Goal: Task Accomplishment & Management: Complete application form

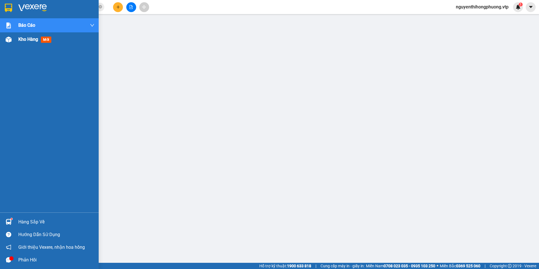
click at [25, 40] on span "Kho hàng" at bounding box center [28, 39] width 20 height 5
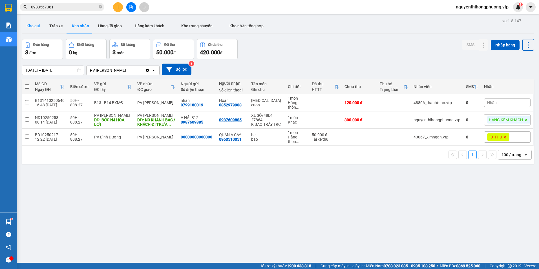
click at [35, 23] on button "Kho gửi" at bounding box center [33, 26] width 23 height 14
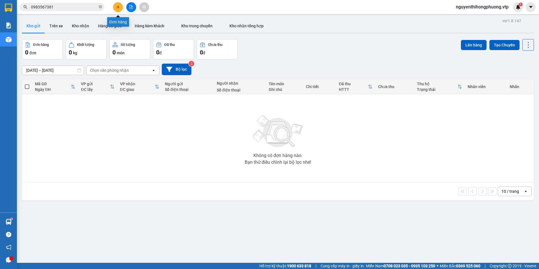
click at [120, 4] on button at bounding box center [118, 7] width 10 height 10
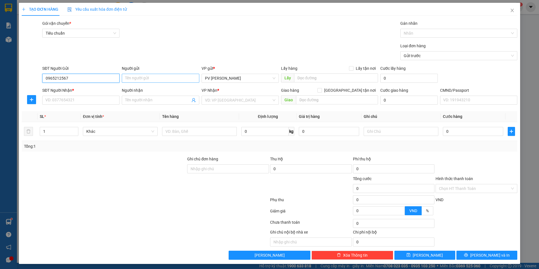
type input "0965212567"
click at [144, 81] on input "Người gửi" at bounding box center [160, 78] width 77 height 9
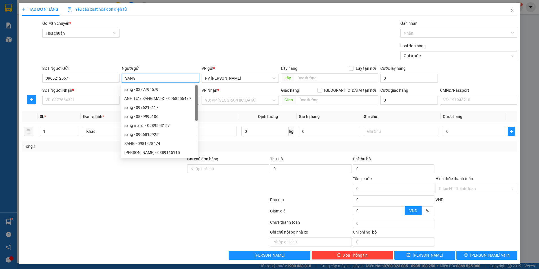
type input "SANG"
click at [137, 235] on div at bounding box center [93, 237] width 145 height 17
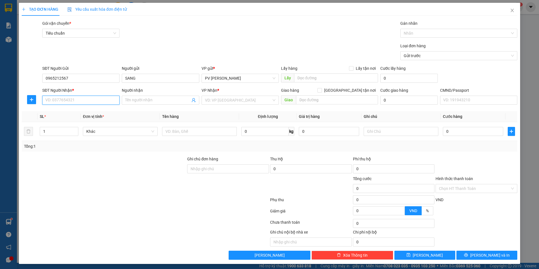
click at [87, 104] on input "SĐT Người Nhận *" at bounding box center [80, 100] width 77 height 9
type input "0"
type input "0983922644"
click at [134, 100] on input "Người nhận" at bounding box center [157, 100] width 65 height 6
type input "CTY BẢO BÌNH"
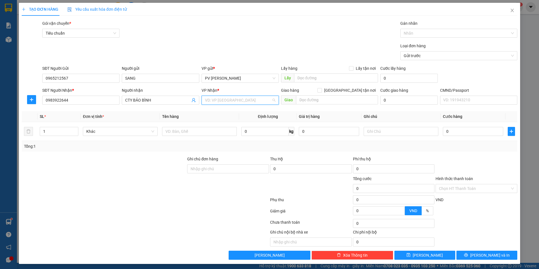
click at [242, 103] on input "search" at bounding box center [238, 100] width 67 height 8
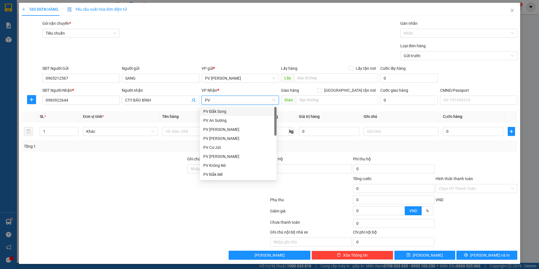
type input "PV T"
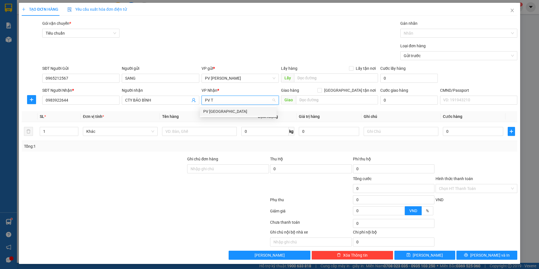
click at [214, 111] on div "PV [GEOGRAPHIC_DATA]" at bounding box center [238, 111] width 70 height 6
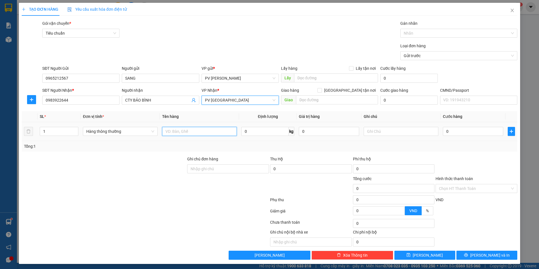
click at [183, 129] on input "text" at bounding box center [199, 131] width 75 height 9
type input "MÁY MÓC"
click at [373, 135] on input "text" at bounding box center [400, 131] width 75 height 9
type input "BAO"
click at [445, 130] on input "0" at bounding box center [473, 131] width 60 height 9
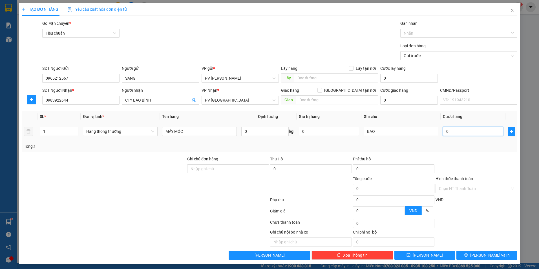
type input "5"
type input "50"
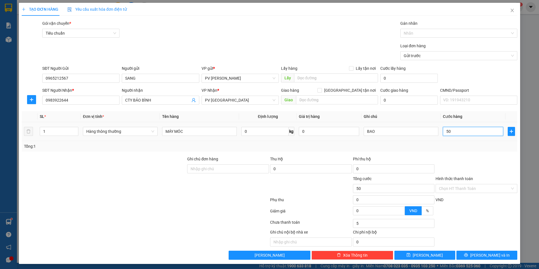
type input "50"
type input "500"
type input "5.000"
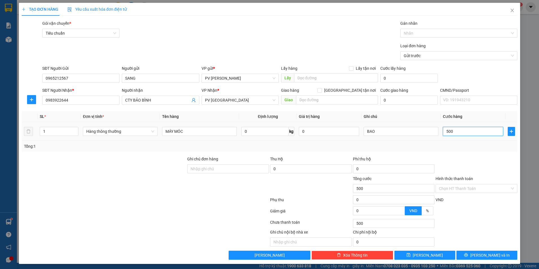
type input "5.000"
type input "50.000"
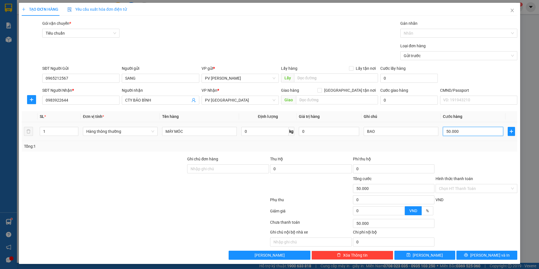
scroll to position [2, 0]
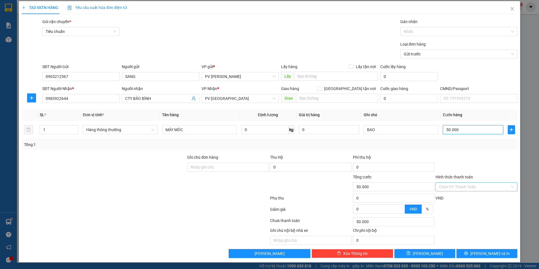
type input "50.000"
click at [459, 186] on input "Hình thức thanh toán" at bounding box center [474, 187] width 71 height 8
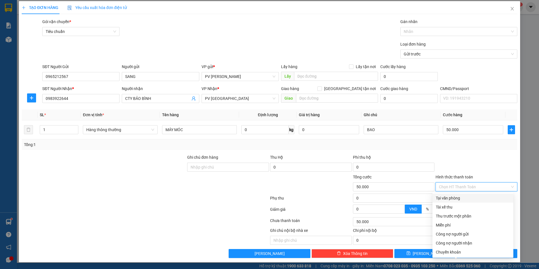
click at [454, 199] on div "Tại văn phòng" at bounding box center [473, 198] width 74 height 6
type input "0"
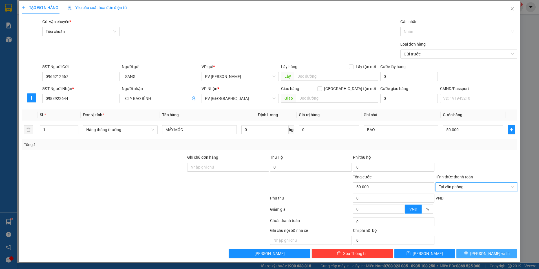
click at [483, 254] on span "[PERSON_NAME] và In" at bounding box center [489, 254] width 39 height 6
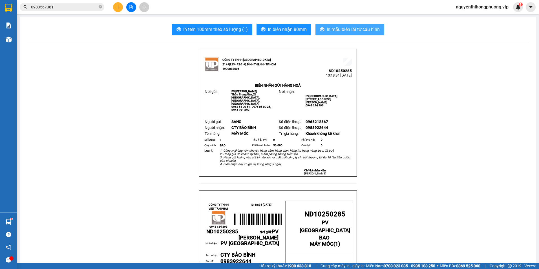
click at [347, 32] on span "In mẫu biên lai tự cấu hình" at bounding box center [353, 29] width 53 height 7
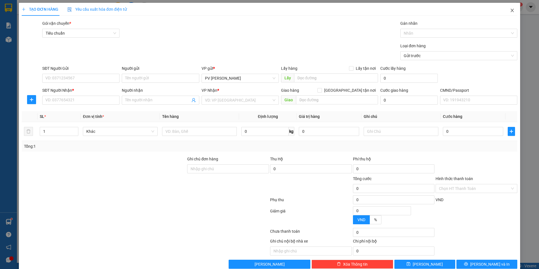
click at [510, 11] on icon "close" at bounding box center [512, 10] width 5 height 5
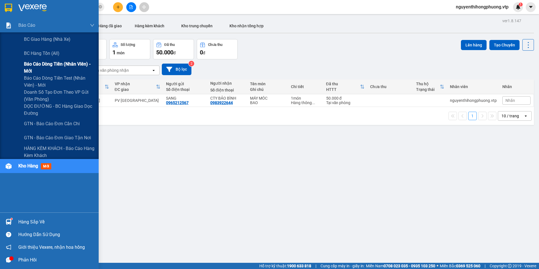
click at [39, 61] on span "Báo cáo dòng tiền (nhân viên) - mới" at bounding box center [59, 68] width 70 height 14
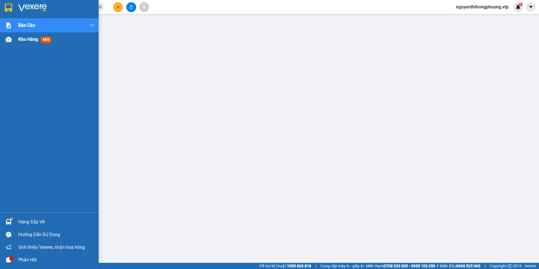
click at [32, 40] on span "Kho hàng" at bounding box center [28, 39] width 20 height 5
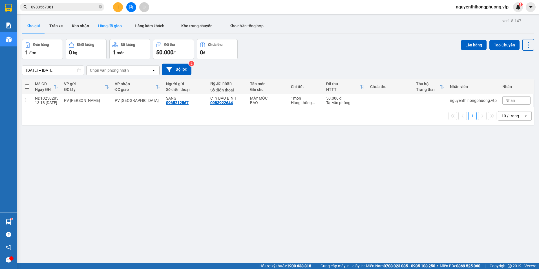
click at [104, 23] on button "Hàng đã giao" at bounding box center [110, 26] width 33 height 14
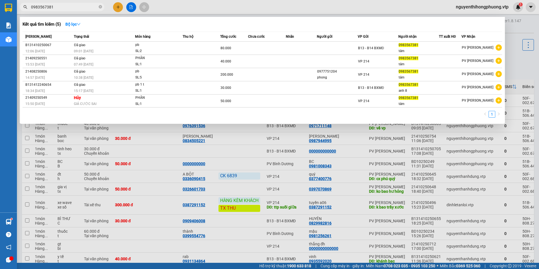
click at [68, 7] on input "0983567381" at bounding box center [64, 7] width 67 height 6
type input "0"
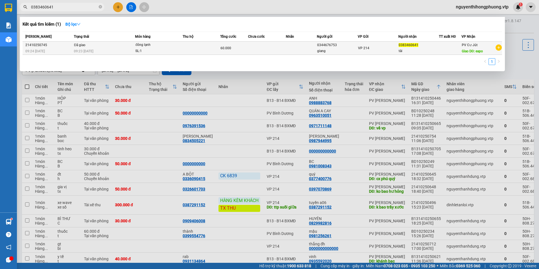
type input "0383460641"
click at [416, 47] on span "0383460641" at bounding box center [408, 45] width 20 height 4
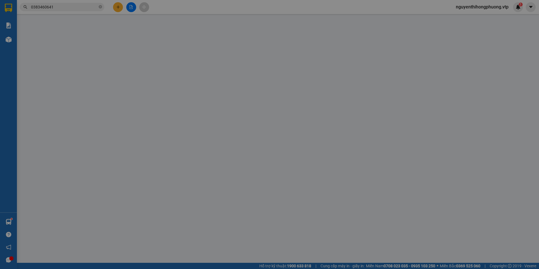
type input "3.000"
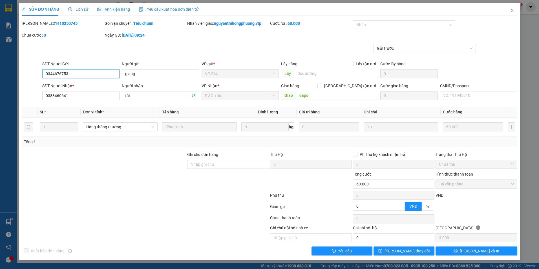
type input "0344676753"
type input "giang"
type input "0383460641"
type input "tài"
type input "eapo"
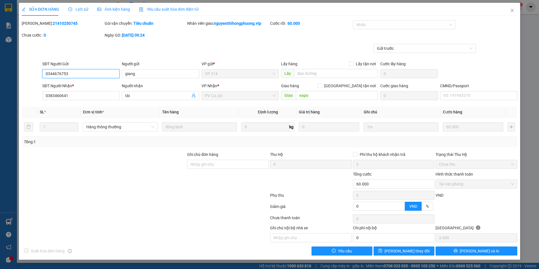
type input "0"
type input "60.000"
click at [510, 10] on icon "close" at bounding box center [512, 10] width 5 height 5
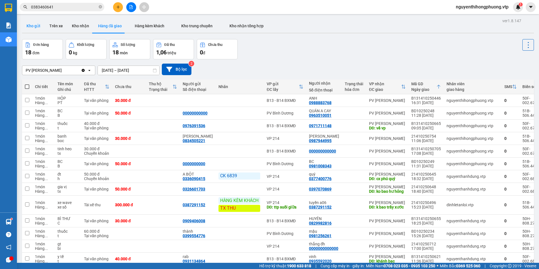
click at [36, 26] on button "Kho gửi" at bounding box center [33, 26] width 23 height 14
